Goal: Navigation & Orientation: Find specific page/section

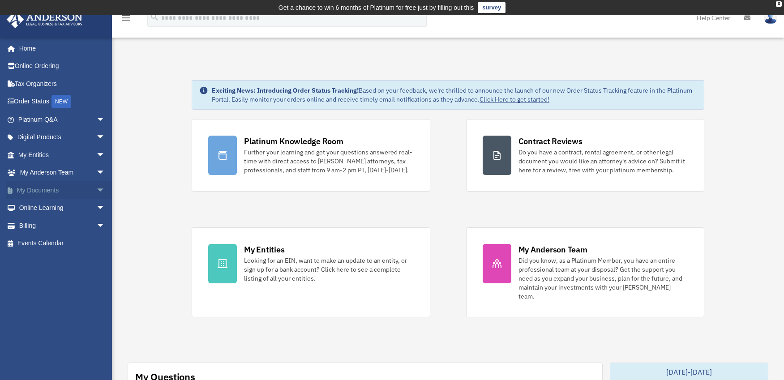
click at [96, 191] on span "arrow_drop_down" at bounding box center [105, 190] width 18 height 18
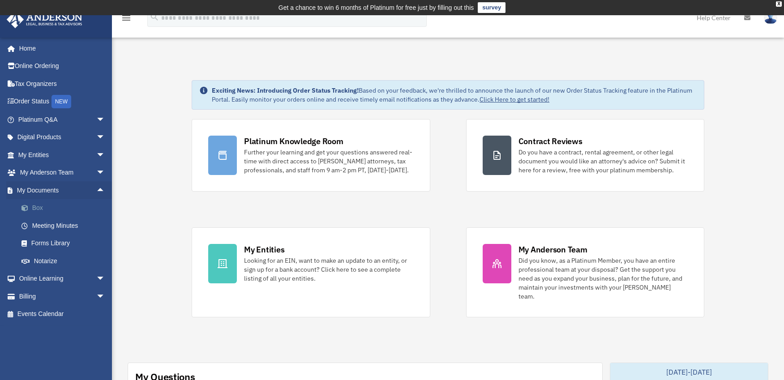
click at [46, 212] on link "Box" at bounding box center [66, 208] width 106 height 18
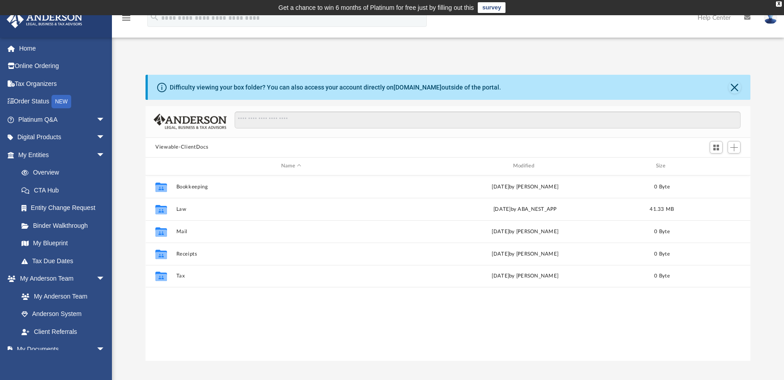
scroll to position [197, 598]
click at [59, 229] on link "Binder Walkthrough" at bounding box center [66, 226] width 106 height 18
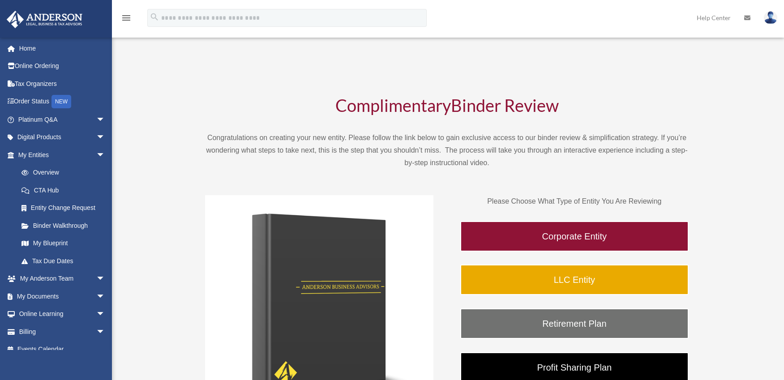
click at [218, 231] on img at bounding box center [319, 309] width 228 height 228
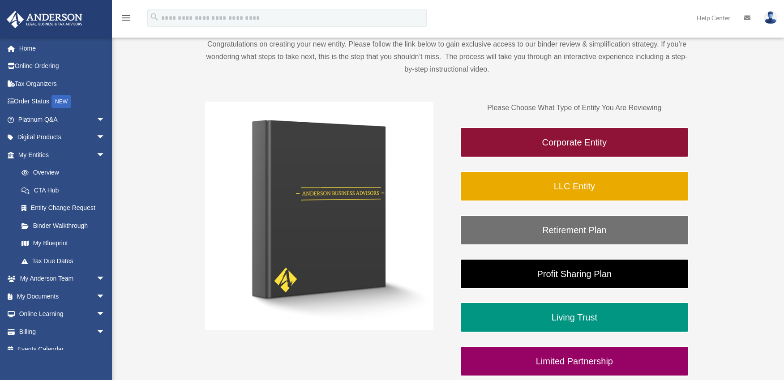
scroll to position [116, 0]
